Goal: Find specific fact: Find specific fact

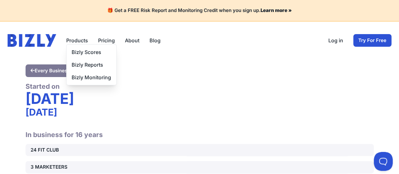
click at [80, 39] on button "Products" at bounding box center [77, 41] width 22 height 8
click at [90, 52] on link "Bizly Scores" at bounding box center [92, 52] width 50 height 13
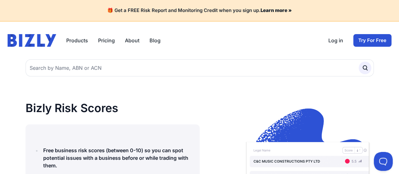
click at [26, 34] on img at bounding box center [32, 40] width 49 height 13
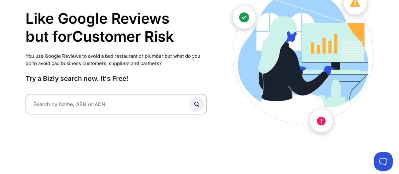
scroll to position [81, 0]
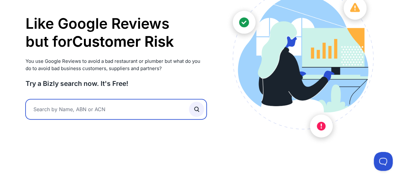
click at [46, 110] on input "text" at bounding box center [116, 109] width 181 height 20
click at [189, 102] on button "submit" at bounding box center [196, 109] width 15 height 15
click at [67, 109] on input "fitin pty ltd" at bounding box center [116, 109] width 181 height 20
type input "f"
type input "woolworths"
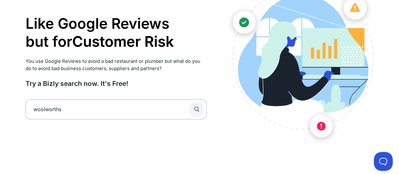
click at [194, 110] on icon "submit" at bounding box center [196, 109] width 7 height 7
